Goal: Use online tool/utility: Utilize a website feature to perform a specific function

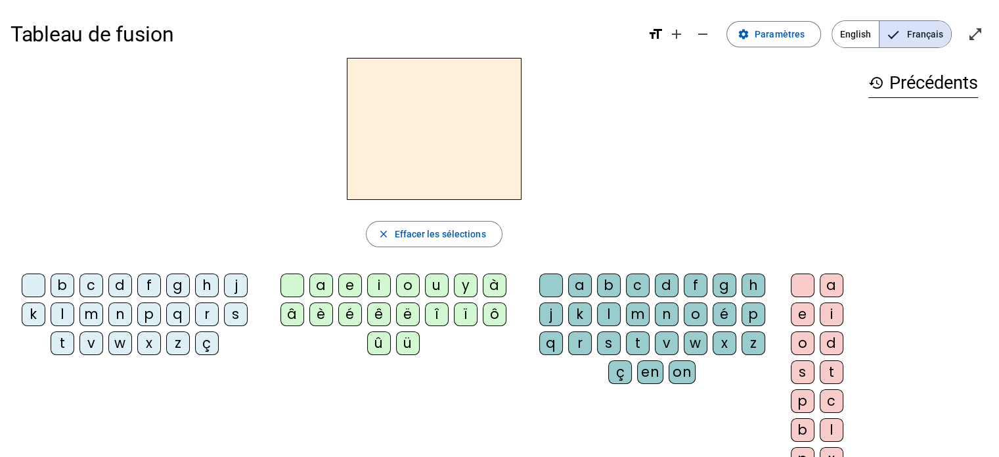
click at [148, 312] on div "p" at bounding box center [149, 314] width 24 height 24
click at [435, 285] on div "u" at bounding box center [437, 285] width 24 height 24
click at [579, 338] on div "r" at bounding box center [580, 343] width 24 height 24
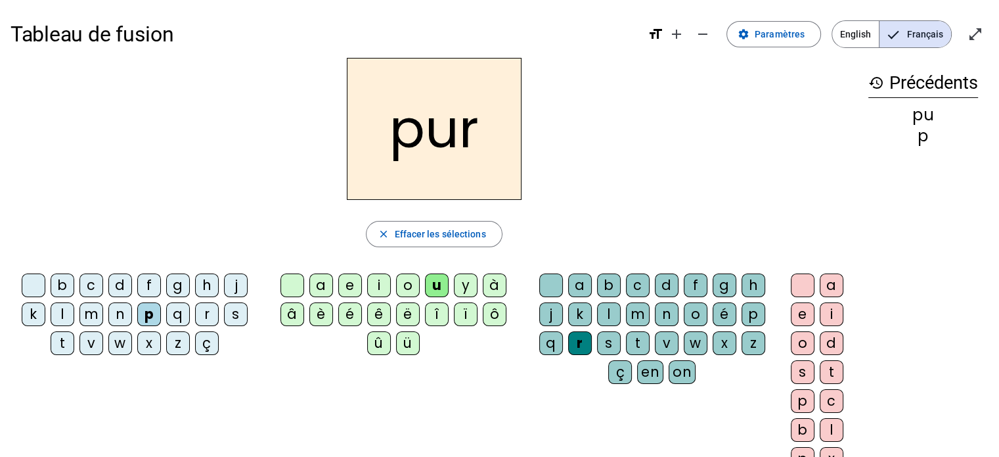
click at [93, 313] on div "m" at bounding box center [91, 314] width 24 height 24
click at [116, 288] on div "d" at bounding box center [120, 285] width 24 height 24
click at [547, 281] on div at bounding box center [551, 285] width 24 height 24
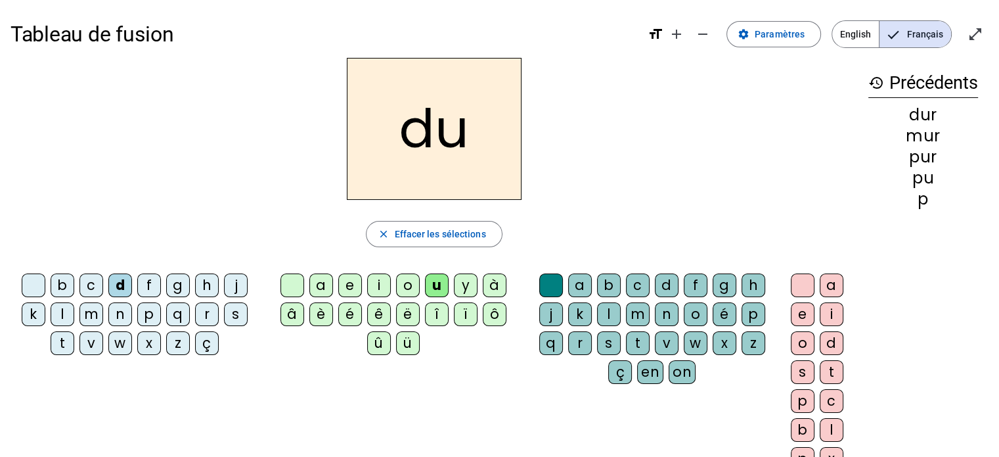
click at [62, 283] on div "b" at bounding box center [63, 285] width 24 height 24
click at [61, 313] on div "l" at bounding box center [63, 314] width 24 height 24
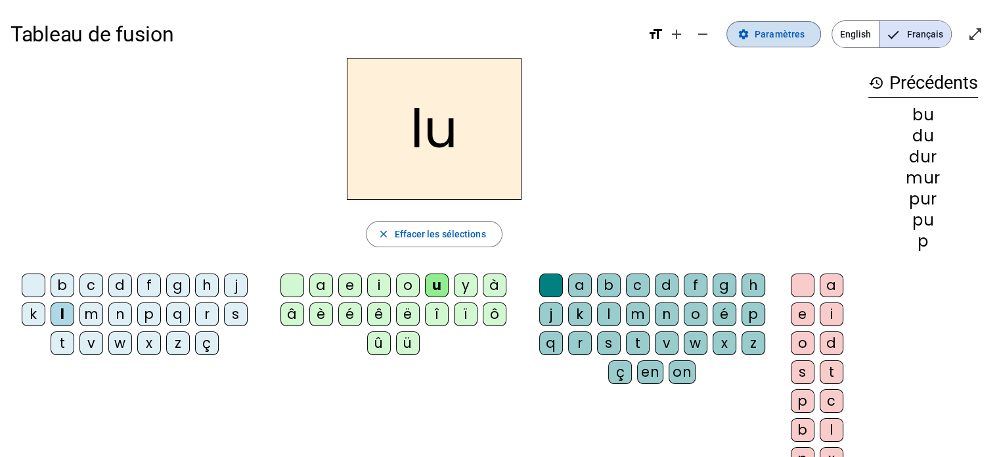
click at [769, 32] on span "Paramètres" at bounding box center [780, 34] width 50 height 16
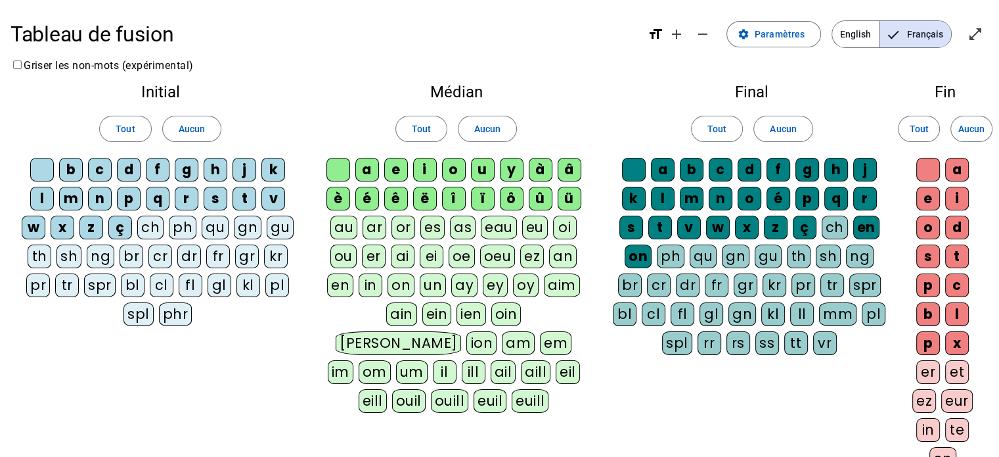
click at [836, 225] on div "ch" at bounding box center [835, 227] width 26 height 24
drag, startPoint x: 972, startPoint y: 26, endPoint x: 975, endPoint y: 41, distance: 15.3
click at [975, 41] on mat-icon "open_in_full" at bounding box center [976, 34] width 16 height 16
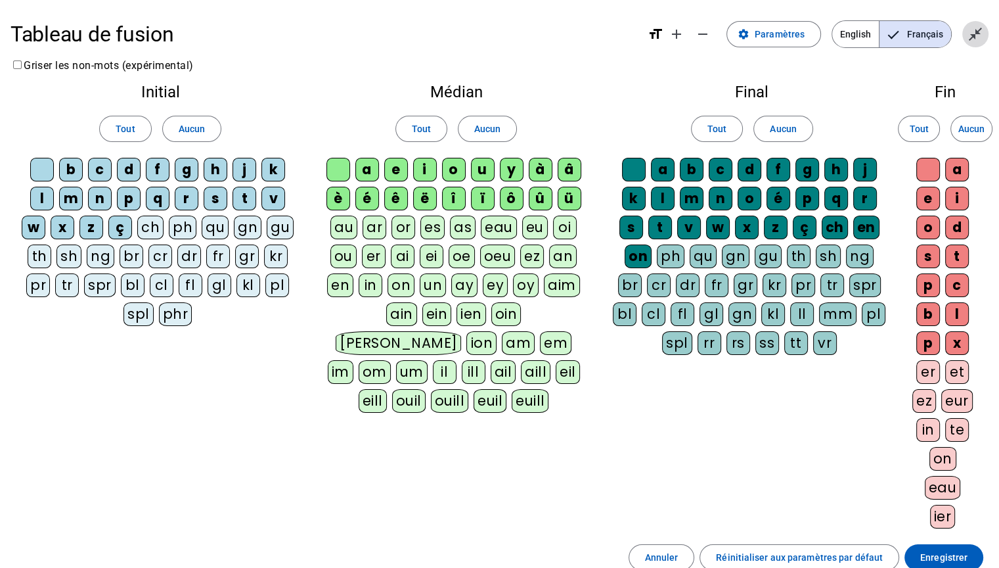
click at [973, 41] on mat-icon "close_fullscreen" at bounding box center [976, 34] width 16 height 16
